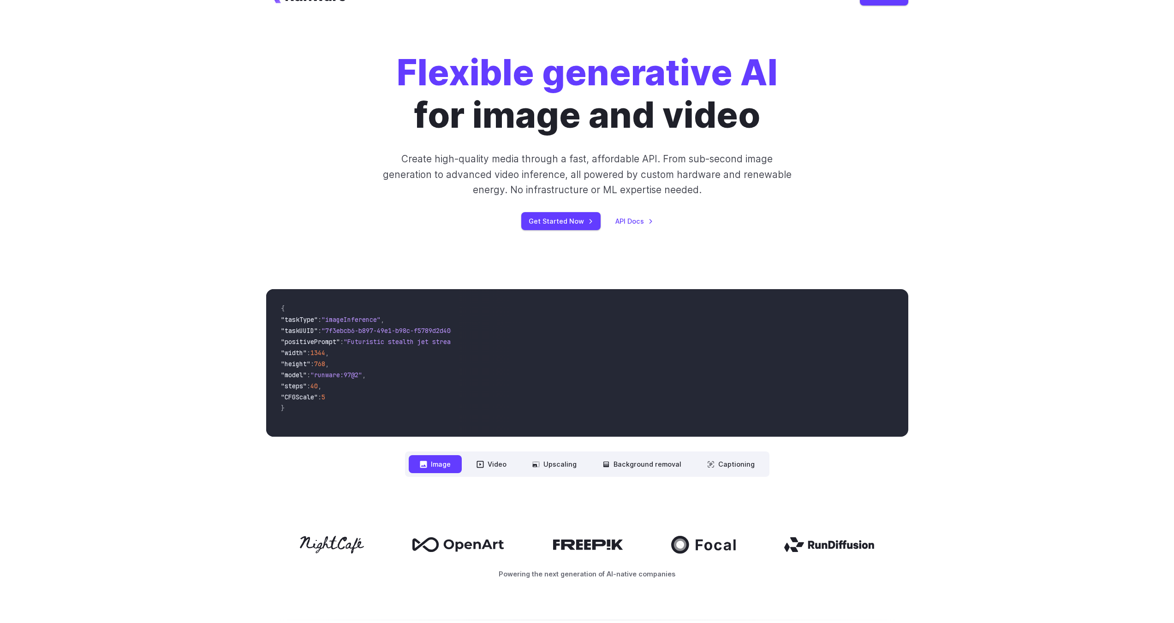
scroll to position [46, 0]
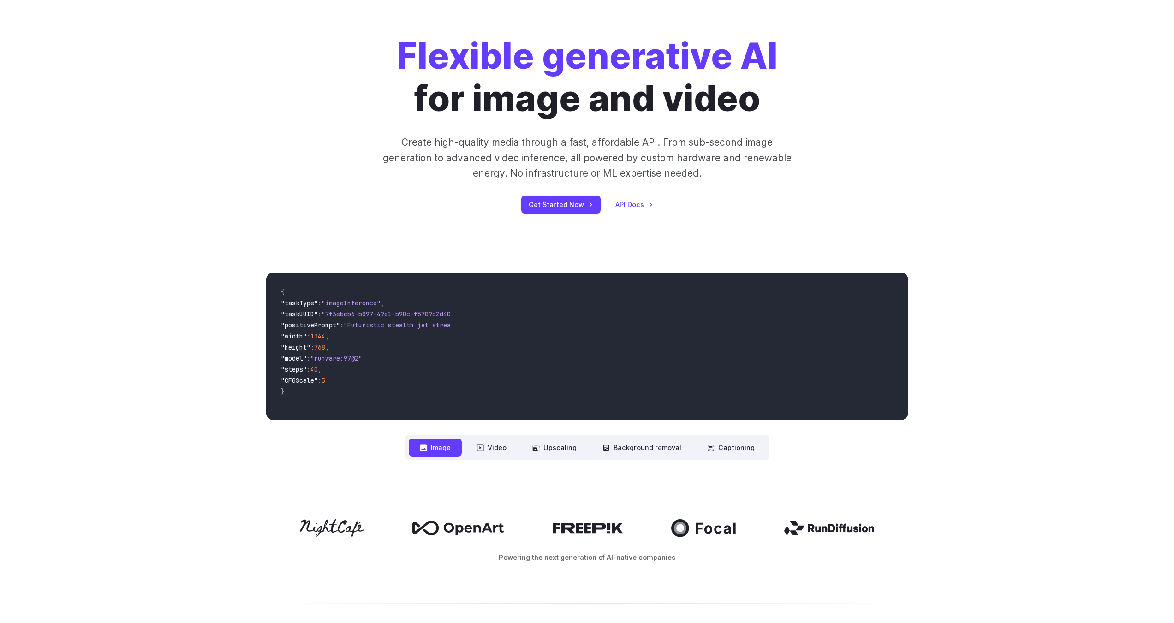
click at [670, 327] on video at bounding box center [682, 347] width 449 height 148
click at [489, 440] on button "Video" at bounding box center [491, 448] width 52 height 18
click at [540, 450] on icon at bounding box center [535, 447] width 7 height 7
click at [545, 445] on button "Upscaling" at bounding box center [554, 448] width 66 height 18
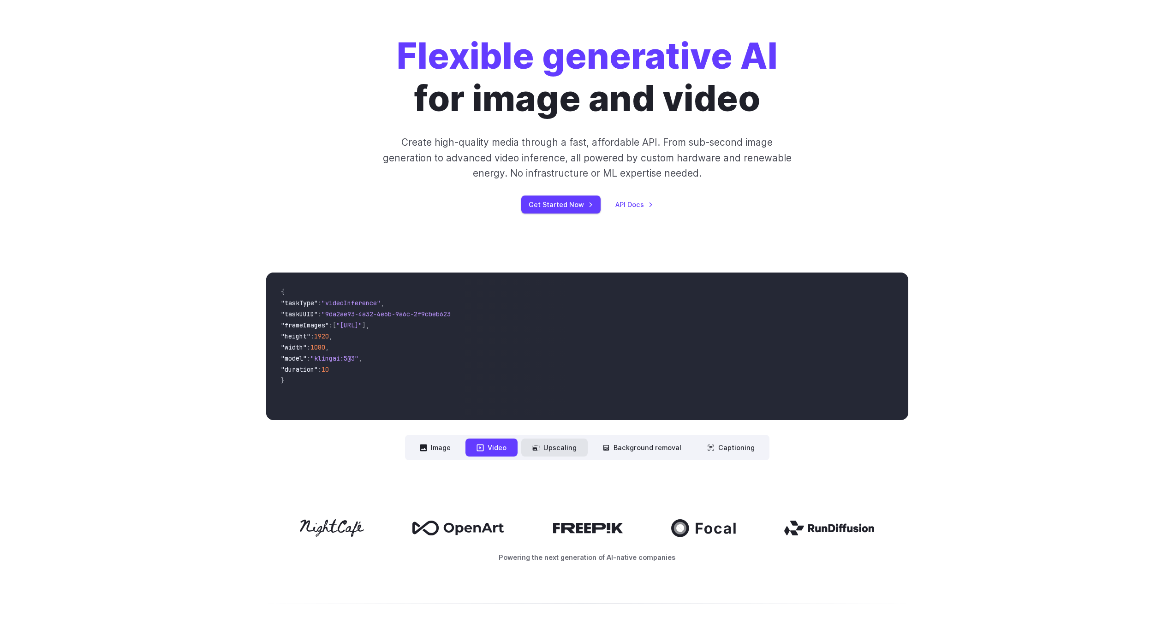
click at [545, 445] on button "Upscaling" at bounding box center [554, 448] width 66 height 18
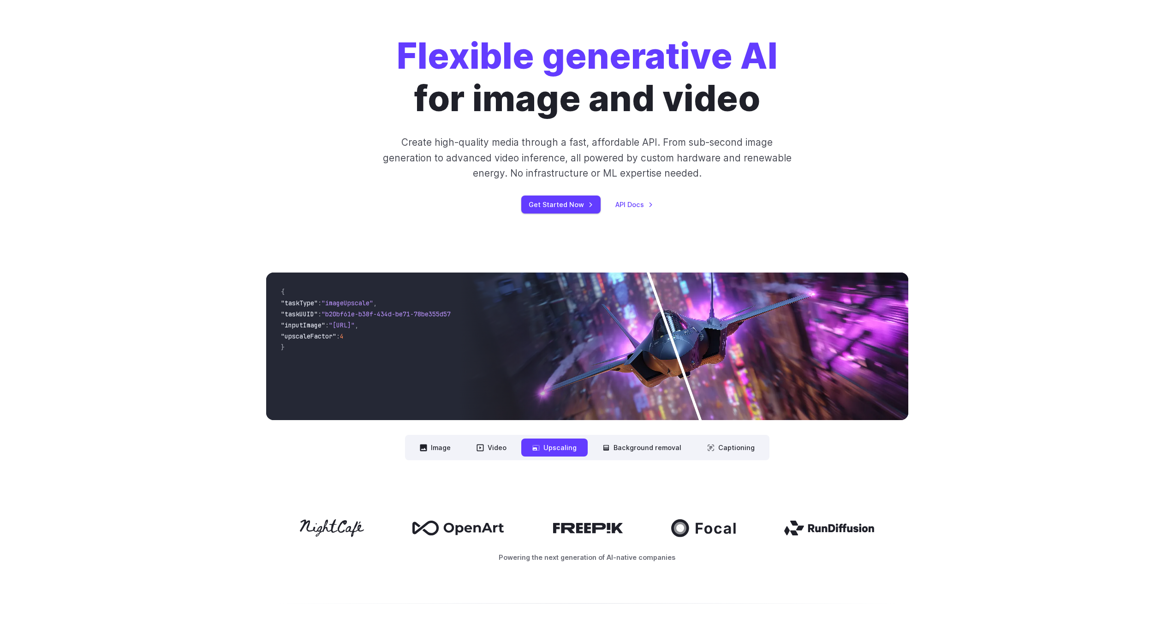
click at [626, 353] on img at bounding box center [682, 347] width 449 height 148
click at [618, 446] on button "Background removal" at bounding box center [641, 448] width 101 height 18
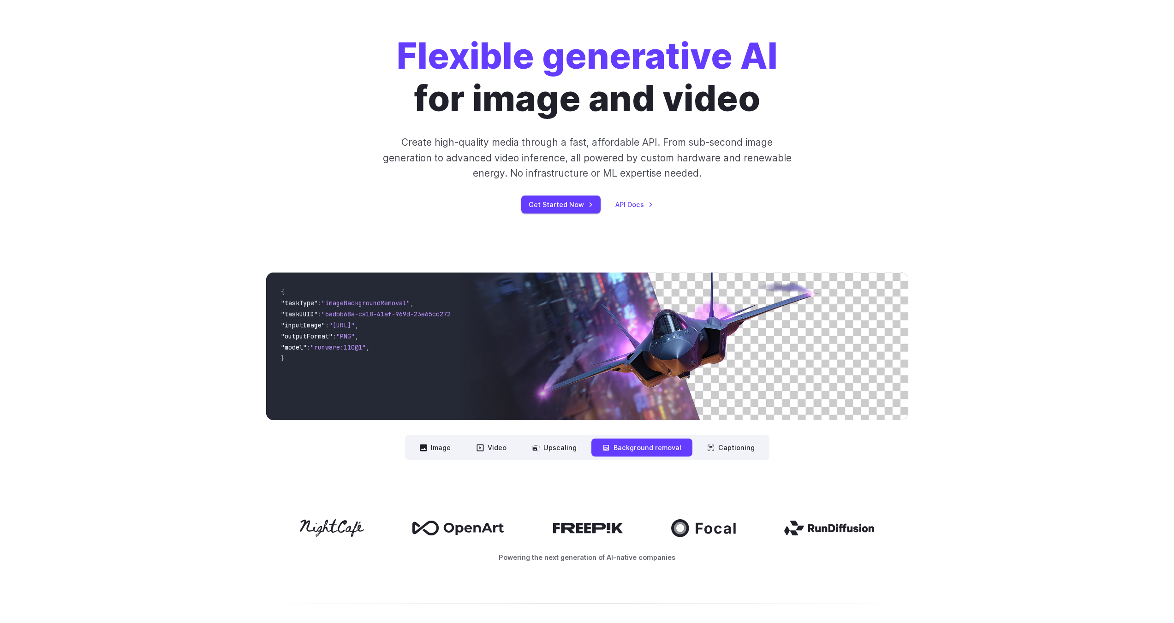
click at [682, 451] on button "Background removal" at bounding box center [641, 448] width 101 height 18
click at [720, 445] on button "Captioning" at bounding box center [731, 448] width 70 height 18
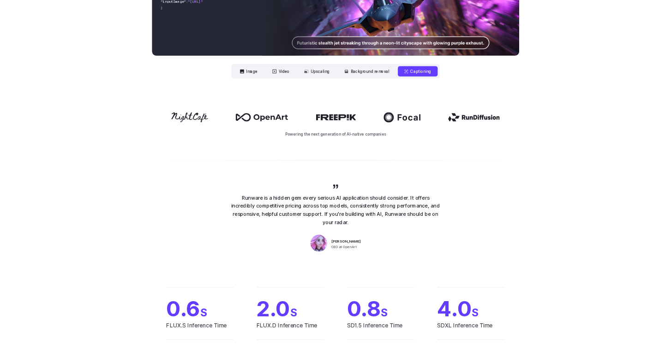
scroll to position [415, 0]
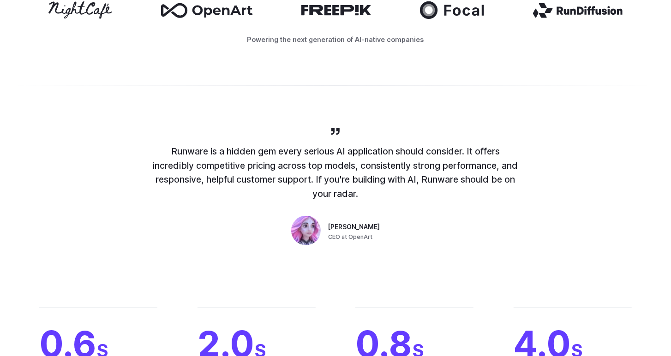
click at [314, 225] on img at bounding box center [306, 231] width 30 height 30
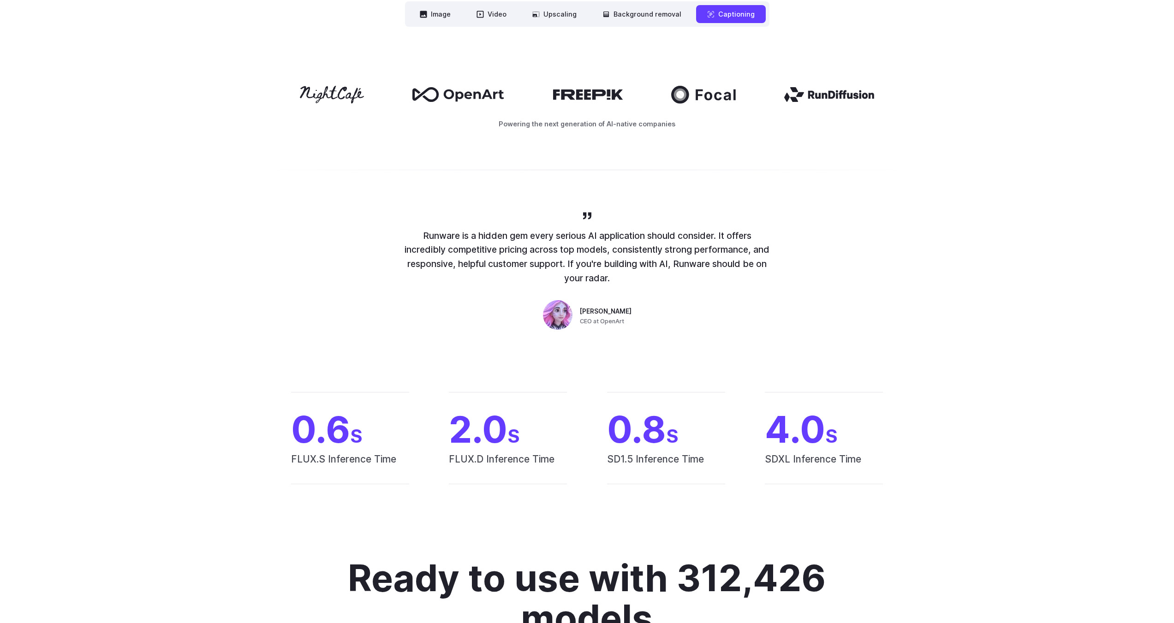
scroll to position [409, 0]
